Goal: Task Accomplishment & Management: Use online tool/utility

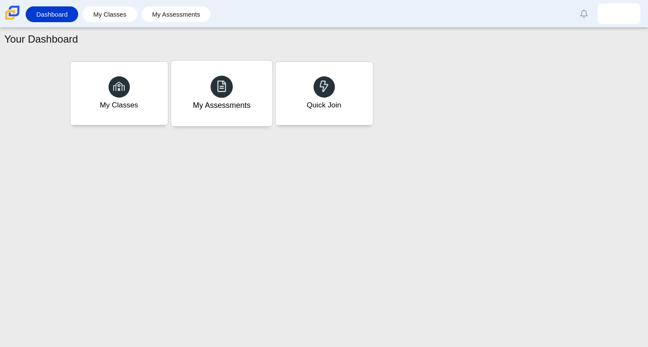
click at [225, 78] on div at bounding box center [221, 87] width 22 height 22
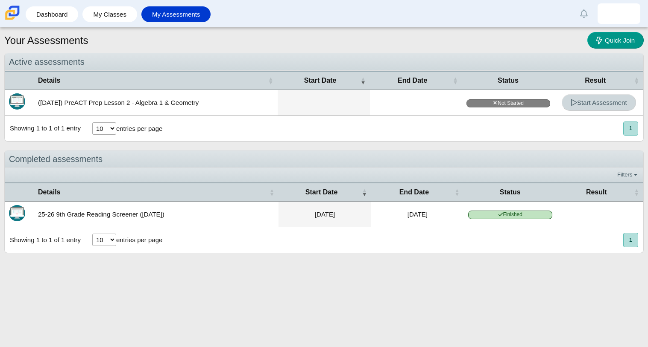
click at [570, 105] on icon at bounding box center [573, 102] width 6 height 6
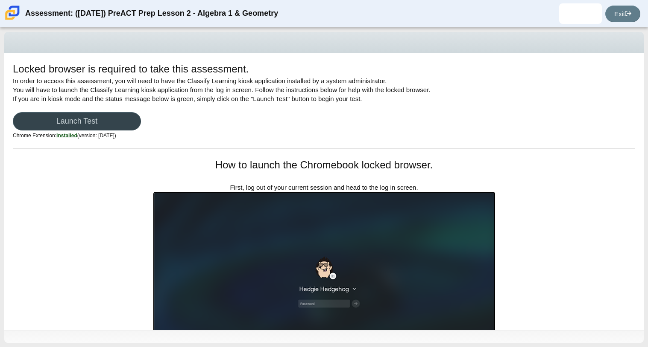
click at [81, 117] on link "Launch Test" at bounding box center [77, 121] width 128 height 18
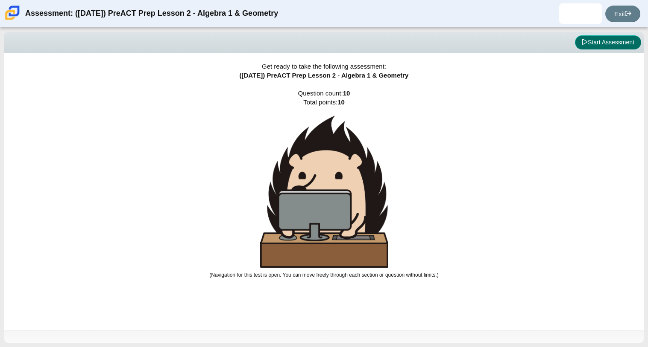
click at [604, 46] on button "Start Assessment" at bounding box center [608, 42] width 66 height 15
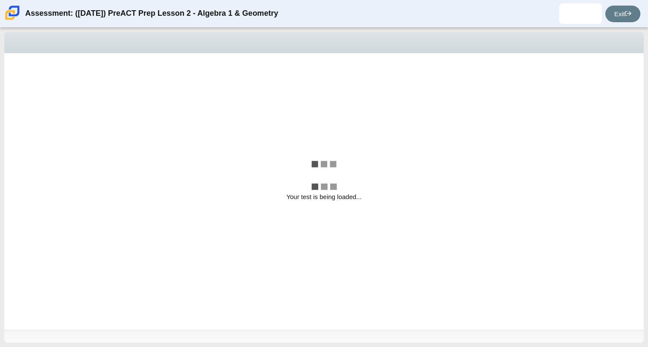
select select "bbf5d072-3e0b-44c4-9a12-6e7c9033f65b"
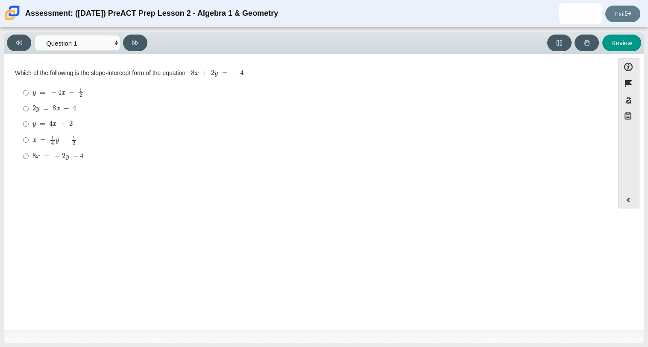
click at [34, 107] on mjx-c "Assessment items" at bounding box center [33, 108] width 3 height 5
click at [29, 107] on input "2 y = 8 x − 4 2 y = 8 x − 4" at bounding box center [26, 108] width 6 height 15
radio input "true"
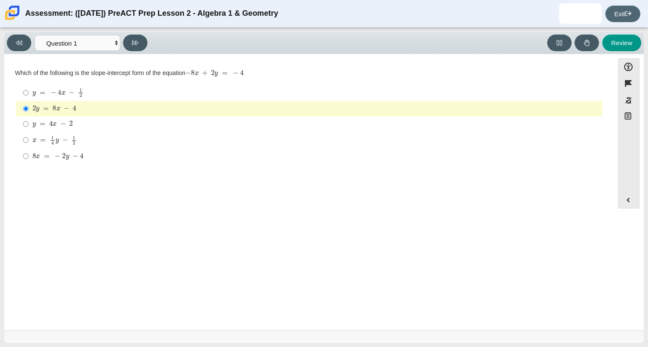
click at [635, 16] on link "Exit" at bounding box center [622, 14] width 35 height 17
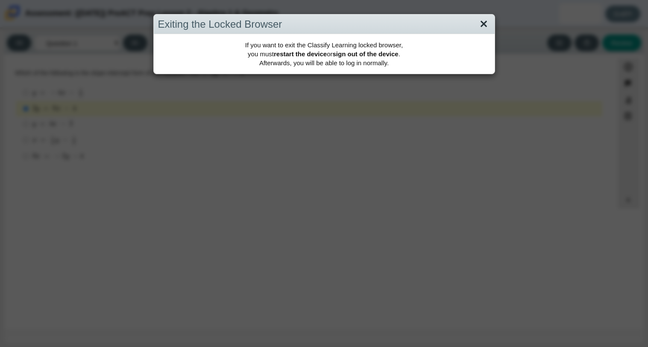
click at [484, 23] on link "Close" at bounding box center [483, 24] width 13 height 15
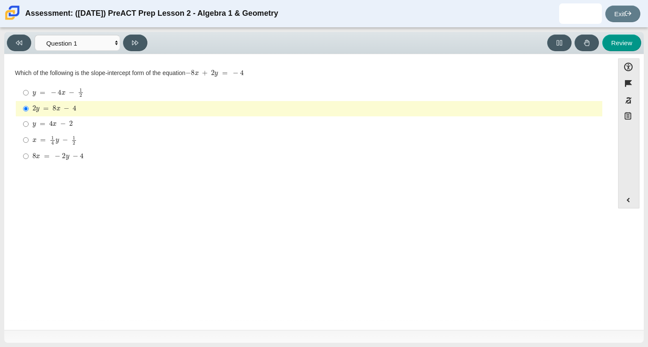
click at [89, 108] on div "2 y = 8 x − 4" at bounding box center [315, 109] width 566 height 9
click at [29, 108] on input "2 y = 8 x − 4 2 y = 8 x − 4" at bounding box center [26, 108] width 6 height 15
click at [24, 105] on input "2 y = 8 x − 4 2 y = 8 x − 4" at bounding box center [26, 108] width 6 height 15
click at [634, 21] on link "Exit" at bounding box center [622, 14] width 35 height 17
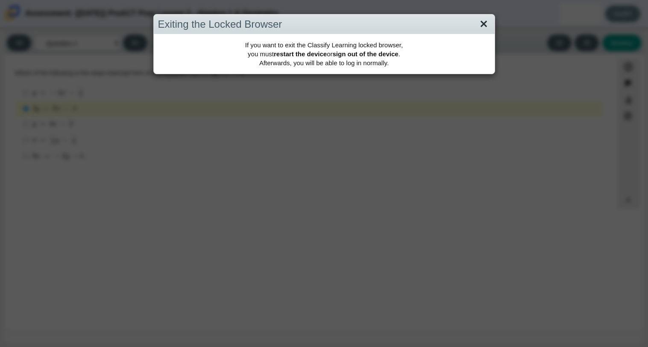
click at [485, 18] on link "Close" at bounding box center [483, 24] width 13 height 15
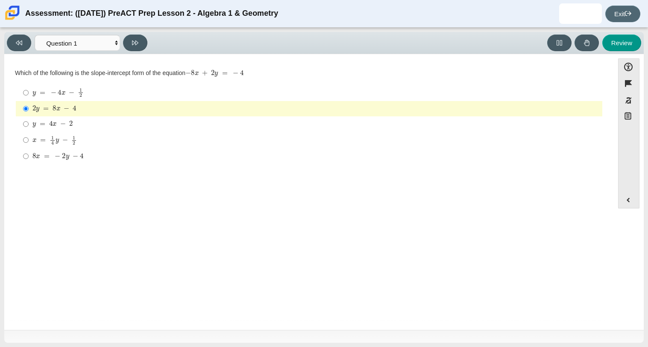
click at [610, 11] on link "Exit" at bounding box center [622, 14] width 35 height 17
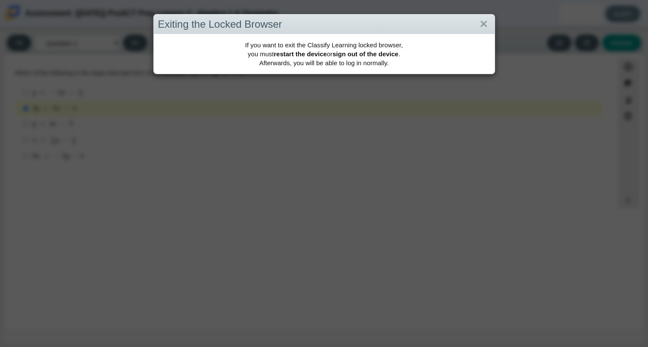
click at [407, 59] on div "If you want to exit the Classify Learning locked browser, you must restart the …" at bounding box center [324, 54] width 341 height 40
click at [354, 31] on div "Exiting the Locked Browser" at bounding box center [324, 25] width 341 height 20
